Goal: Information Seeking & Learning: Check status

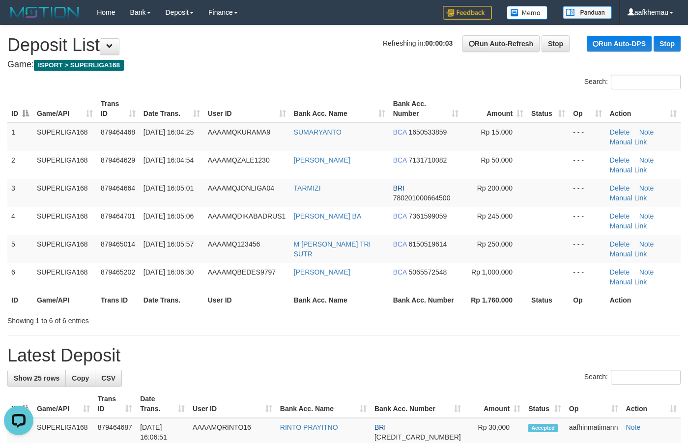
click at [306, 43] on h1 "Refreshing in: 00:00:03 Run Auto-Refresh Stop Run Auto-DPS Stop Deposit List" at bounding box center [343, 45] width 673 height 20
click at [348, 62] on h4 "Game: ISPORT > SUPERLIGA168" at bounding box center [343, 65] width 673 height 10
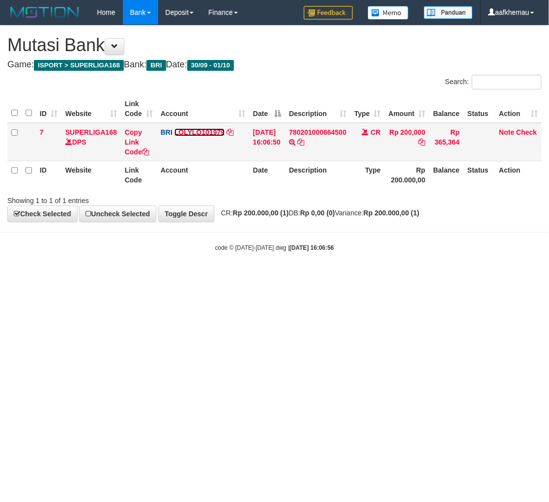
click at [193, 131] on link "LOLYLO101979" at bounding box center [199, 132] width 50 height 8
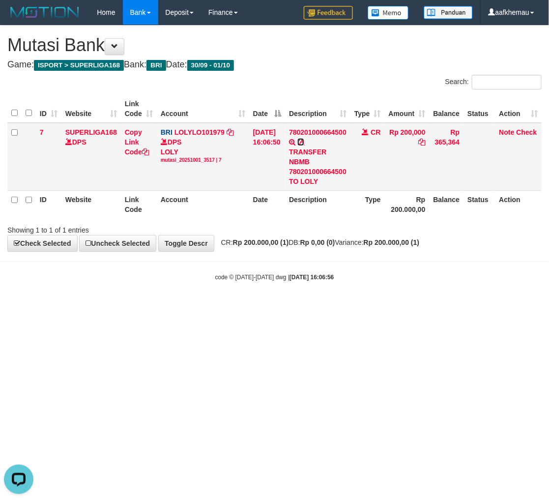
click at [304, 142] on icon at bounding box center [300, 142] width 7 height 7
click at [423, 75] on div "**********" at bounding box center [274, 139] width 549 height 226
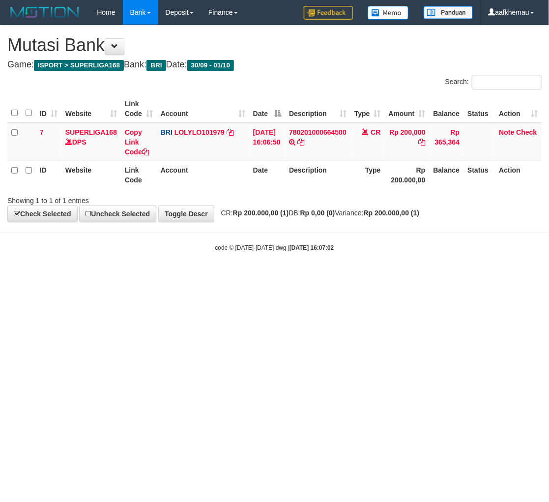
click at [335, 214] on strong "Rp 0,00 (0)" at bounding box center [317, 213] width 35 height 8
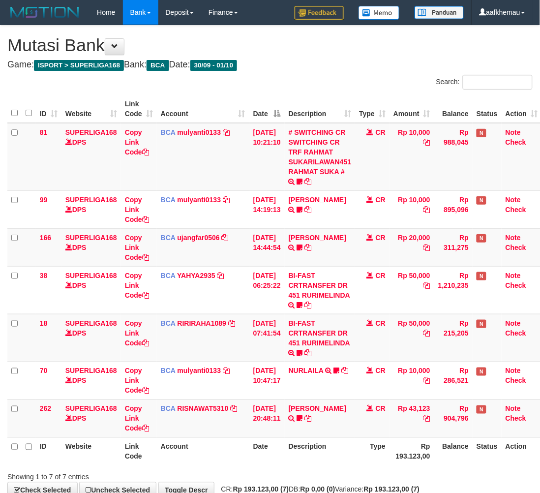
click at [305, 69] on h4 "Game: ISPORT > SUPERLIGA168 Bank: BCA Date: 30/09 - 01/10" at bounding box center [269, 65] width 525 height 10
click at [326, 71] on div "**********" at bounding box center [270, 262] width 540 height 472
click at [303, 52] on h1 "Mutasi Bank" at bounding box center [269, 45] width 525 height 20
click at [321, 64] on h4 "Game: ISPORT > SUPERLIGA168 Bank: BCA Date: 30/09 - 01/10" at bounding box center [269, 65] width 525 height 10
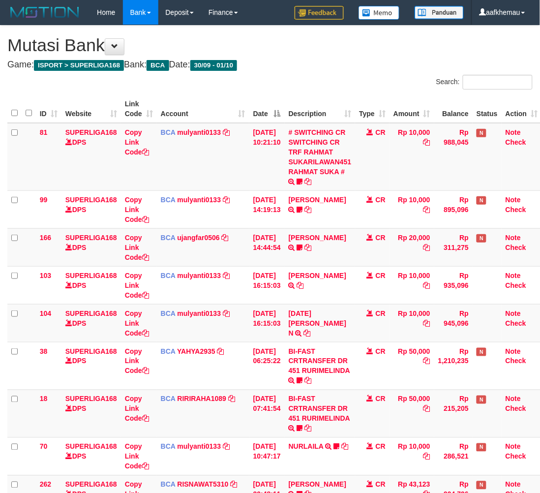
click at [355, 53] on h1 "Mutasi Bank" at bounding box center [269, 45] width 525 height 20
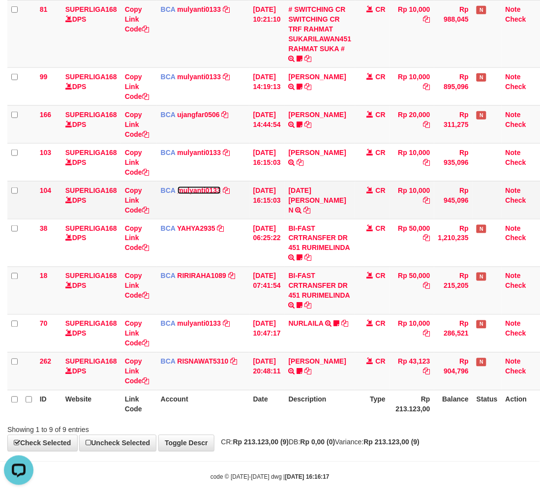
click at [214, 193] on link "mulyanti0133" at bounding box center [199, 190] width 44 height 8
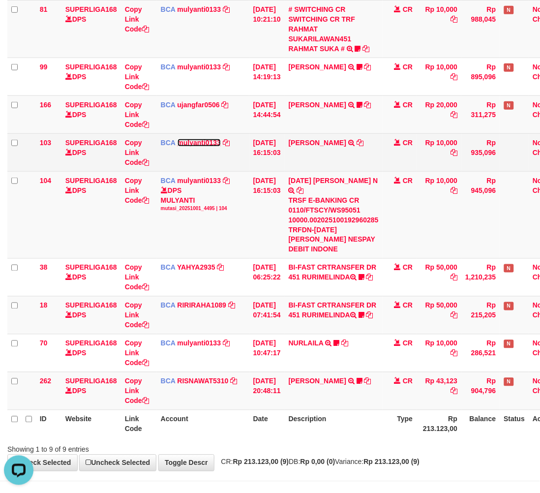
click at [207, 139] on link "mulyanti0133" at bounding box center [199, 143] width 44 height 8
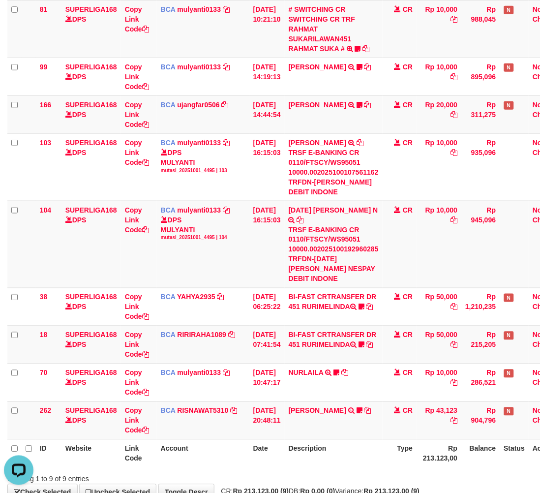
click at [408, 487] on strong "Rp 213.123,00 (9)" at bounding box center [392, 491] width 56 height 8
click at [407, 446] on th "Type" at bounding box center [399, 453] width 34 height 28
click at [461, 246] on td "Rp 10,000" at bounding box center [438, 244] width 45 height 87
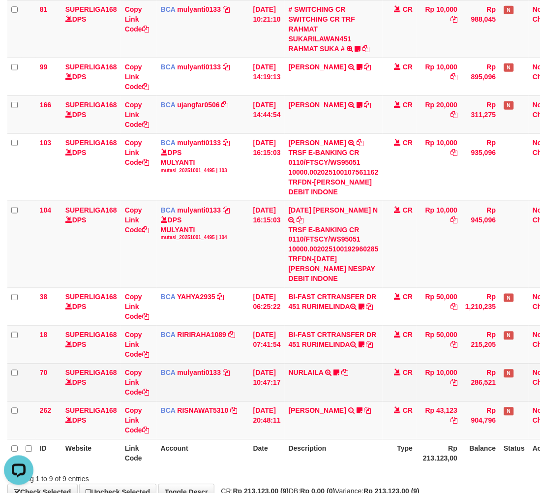
click at [217, 377] on td "BCA mulyanti0133 DPS MULYANTI mutasi_20250930_4495 | 70 mutasi_20250930_4495 | …" at bounding box center [203, 382] width 92 height 38
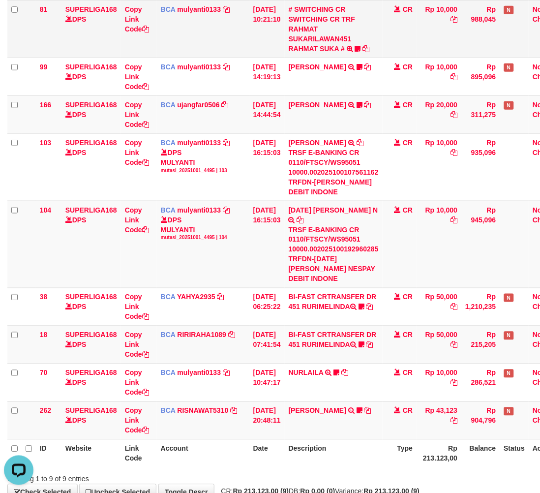
click at [417, 38] on td "CR" at bounding box center [399, 29] width 34 height 58
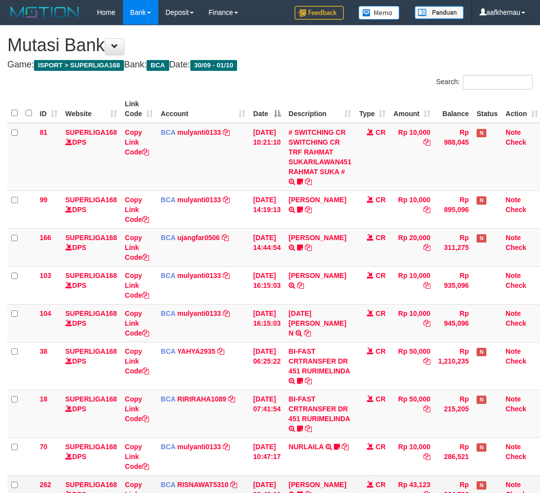
scroll to position [70, 0]
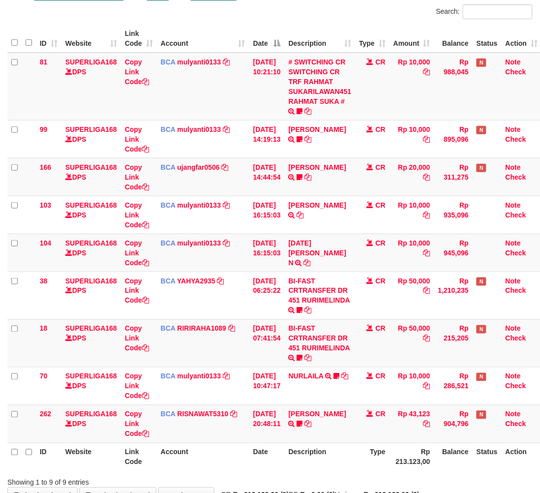
scroll to position [123, 0]
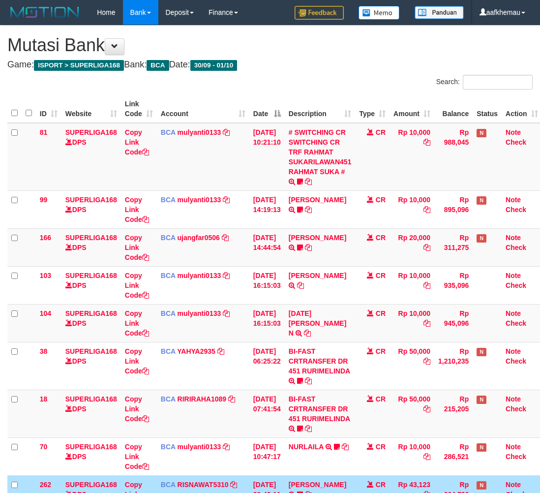
scroll to position [70, 0]
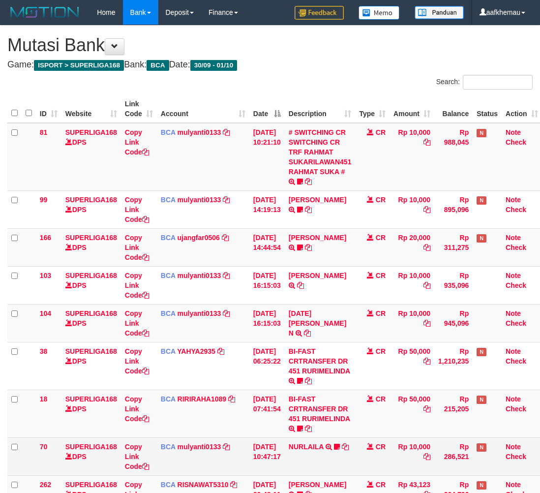
scroll to position [70, 0]
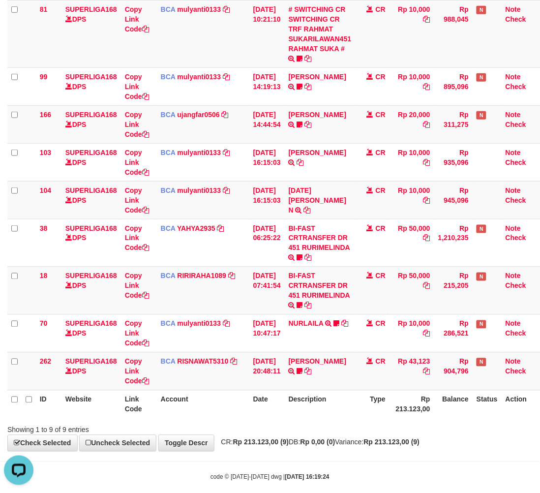
click at [382, 410] on th "Type" at bounding box center [372, 404] width 34 height 28
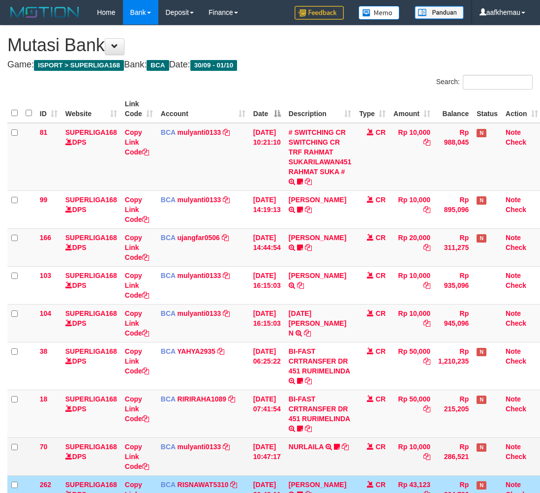
scroll to position [70, 0]
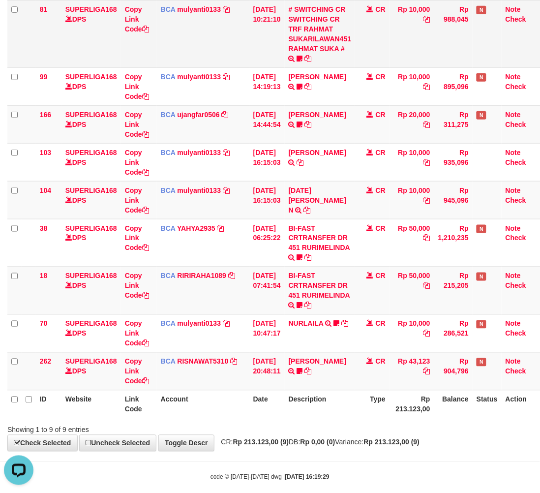
click at [411, 43] on td "Rp 10,000" at bounding box center [411, 34] width 45 height 68
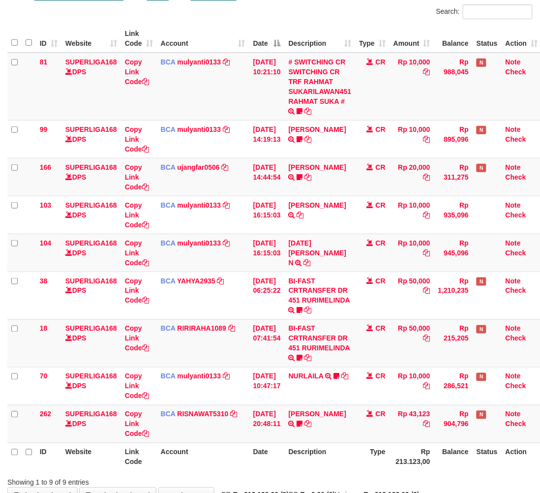
scroll to position [123, 0]
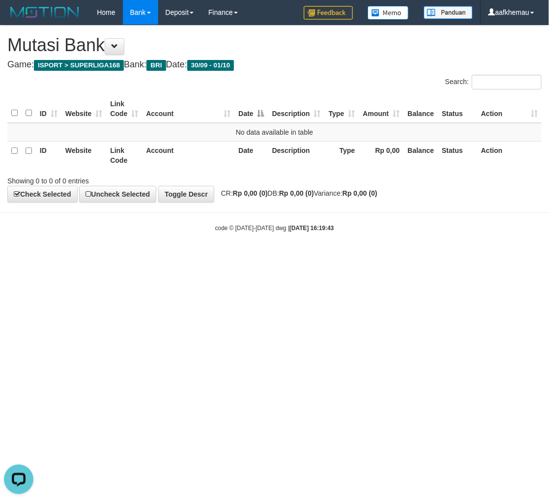
click at [350, 72] on div "**********" at bounding box center [274, 114] width 549 height 176
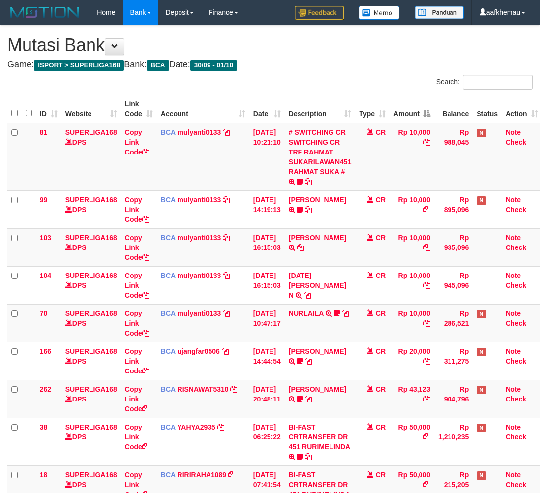
scroll to position [70, 0]
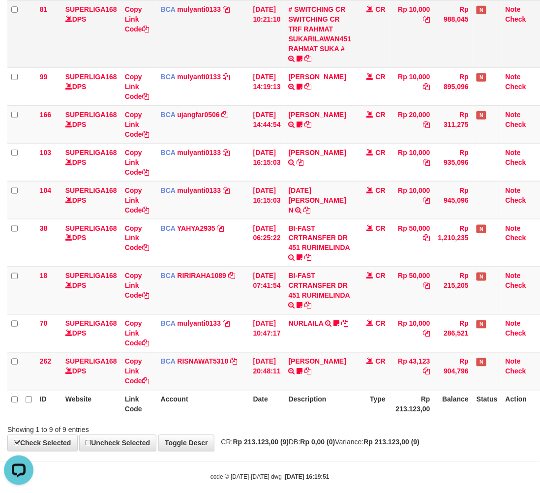
click at [401, 43] on td "Rp 10,000" at bounding box center [411, 34] width 45 height 68
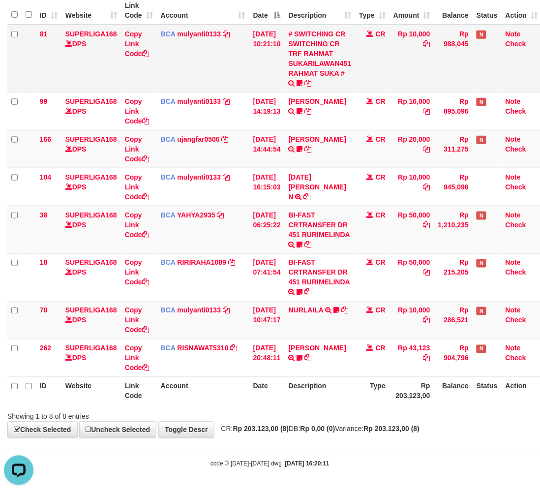
click at [377, 65] on td "CR" at bounding box center [372, 59] width 34 height 68
click at [399, 399] on th "Rp 203.123,00" at bounding box center [411, 391] width 45 height 28
click at [368, 391] on th "Type" at bounding box center [372, 391] width 34 height 28
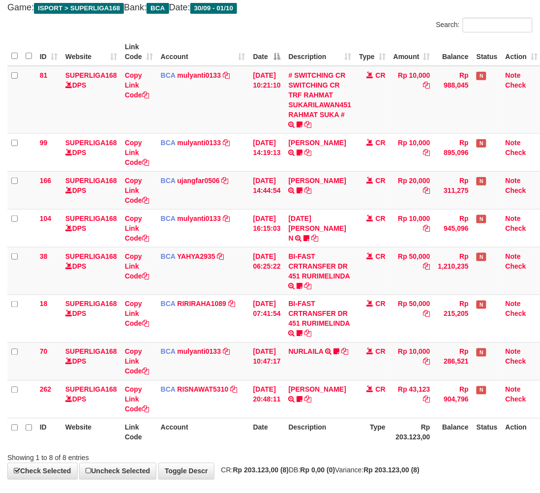
scroll to position [99, 0]
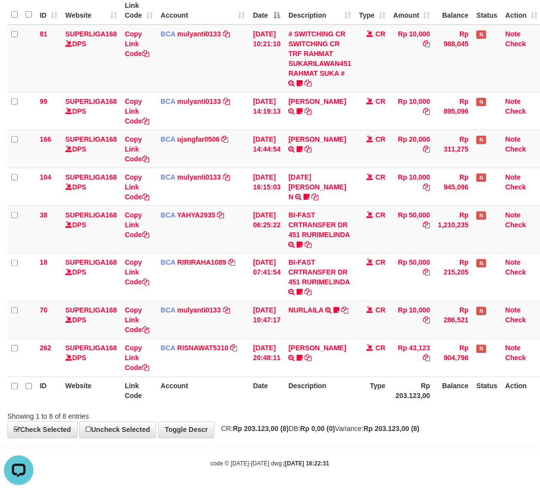
click at [388, 420] on div "Showing 1 to 8 of 8 entries" at bounding box center [270, 414] width 540 height 14
click at [387, 419] on div "Showing 1 to 8 of 8 entries" at bounding box center [270, 414] width 540 height 14
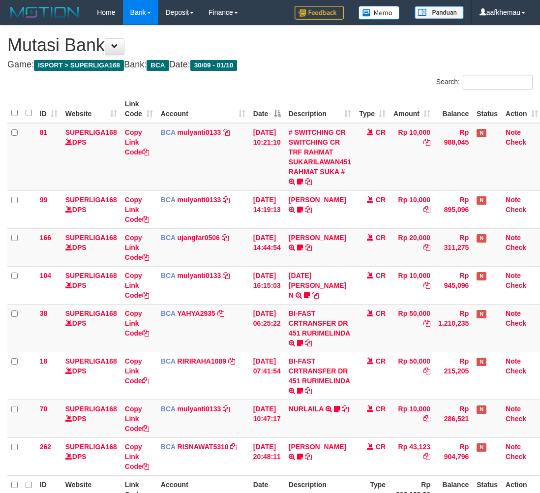
scroll to position [99, 0]
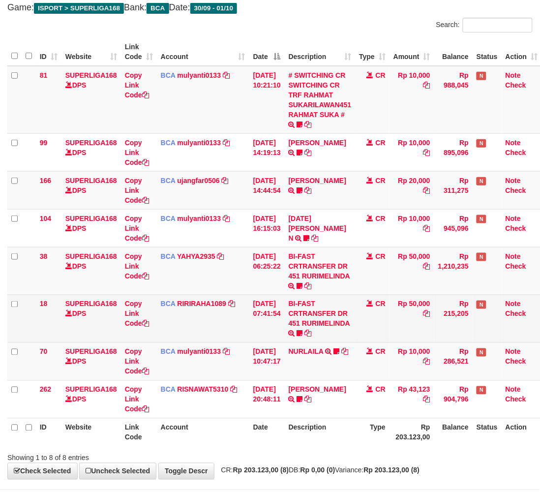
scroll to position [99, 0]
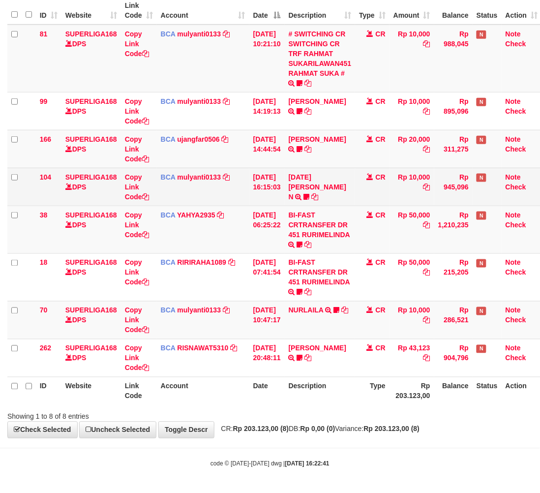
click at [191, 183] on td "BCA mulyanti0133 DPS MULYANTI mutasi_20251001_4495 | 104 mutasi_20251001_4495 |…" at bounding box center [203, 187] width 92 height 38
click at [191, 180] on body "Toggle navigation Home Bank Account List Load By Website Group [ISPORT] SUPERLI…" at bounding box center [270, 197] width 540 height 591
click at [192, 179] on link "mulyanti0133" at bounding box center [199, 177] width 44 height 8
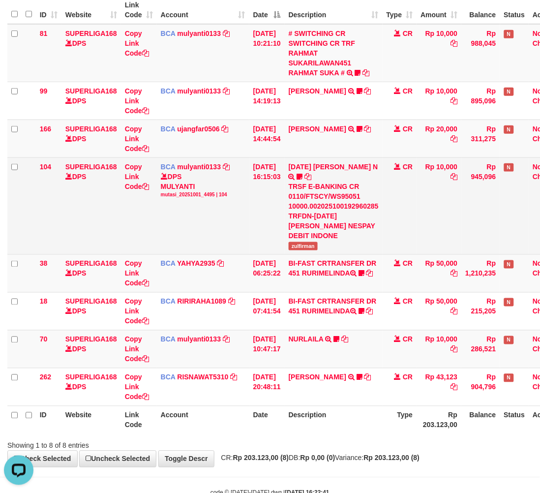
click at [304, 242] on span "zulfirman" at bounding box center [303, 246] width 29 height 8
click at [303, 242] on span "zulfirman" at bounding box center [303, 246] width 29 height 8
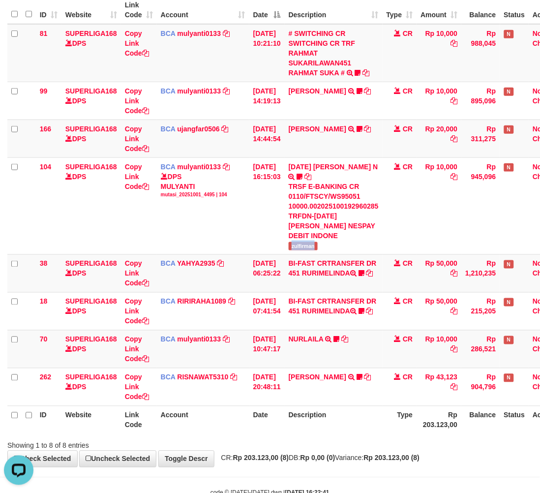
copy span "zulfirman"
click at [392, 57] on td "CR" at bounding box center [399, 53] width 34 height 58
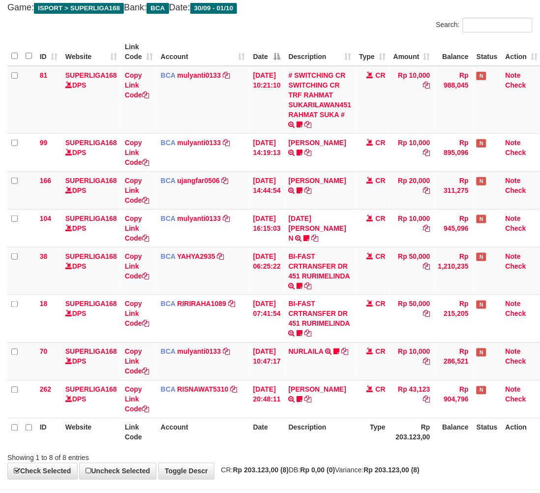
scroll to position [99, 0]
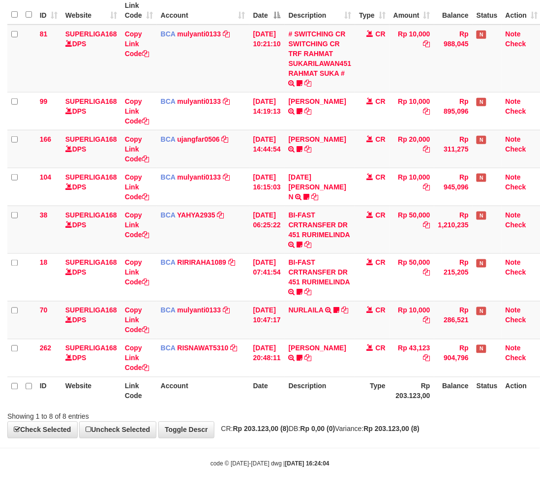
click at [345, 3] on div "**********" at bounding box center [270, 182] width 540 height 510
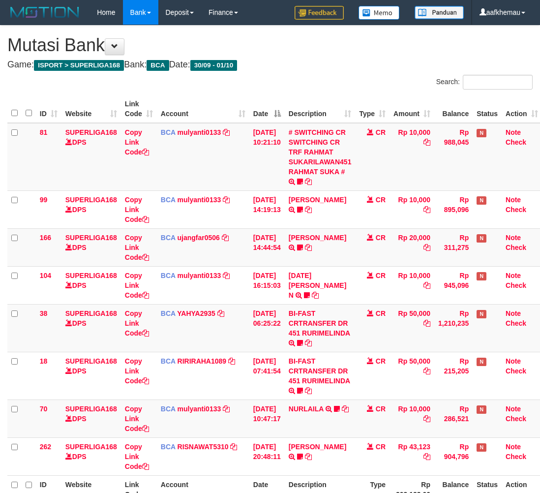
scroll to position [57, 0]
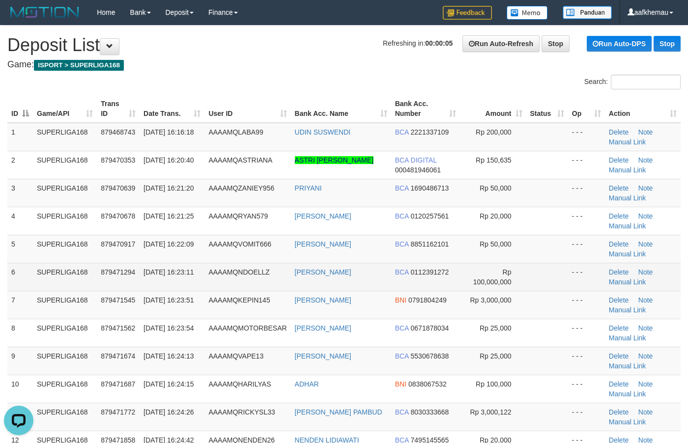
copy tr "FENDI PRASETYO"
drag, startPoint x: 374, startPoint y: 268, endPoint x: 275, endPoint y: 272, distance: 98.4
click at [275, 272] on tr "6 SUPERLIGA168 879471294 01/10/2025 16:23:11 AAAAMQNDOELLZ FENDI PRASETYO BCA 0…" at bounding box center [343, 277] width 673 height 28
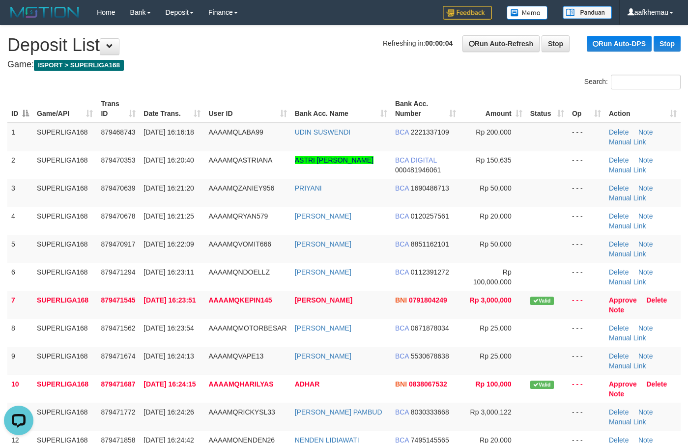
click at [243, 41] on h1 "Refreshing in: 00:00:04 Run Auto-Refresh Stop Run Auto-DPS Stop Deposit List" at bounding box center [343, 45] width 673 height 20
copy link "IN SUSWENDI"
copy tr "UDIN SUSWENDI"
drag, startPoint x: 360, startPoint y: 131, endPoint x: 286, endPoint y: 138, distance: 74.0
click at [286, 138] on tr "1 SUPERLIGA168 879468743 01/10/2025 16:16:18 AAAAMQLABA99 UDIN SUSWENDI BCA 222…" at bounding box center [343, 137] width 673 height 29
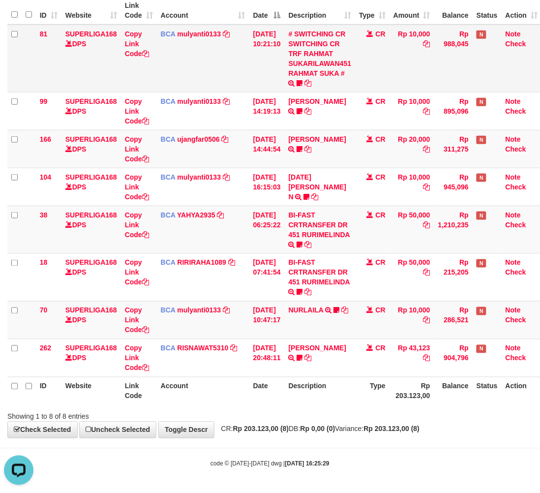
click at [398, 53] on td "Rp 10,000" at bounding box center [411, 59] width 45 height 68
